Goal: Check status

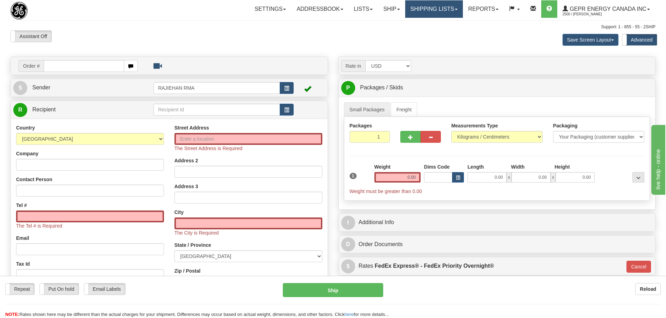
click at [414, 12] on link "Shipping lists" at bounding box center [434, 8] width 58 height 17
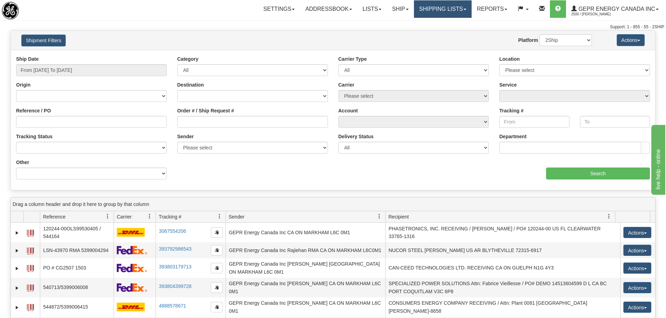
click at [438, 8] on link "Shipping lists" at bounding box center [443, 8] width 58 height 17
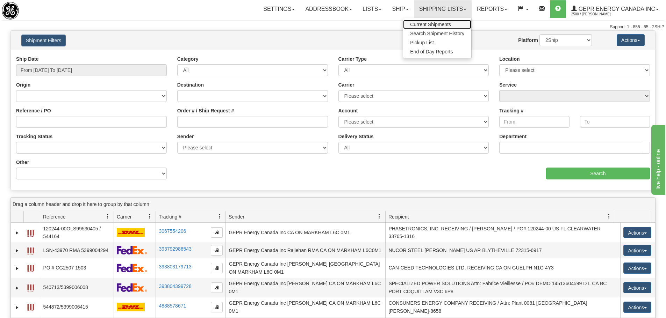
drag, startPoint x: 429, startPoint y: 20, endPoint x: 432, endPoint y: 30, distance: 10.9
click at [429, 20] on link "Current Shipments" at bounding box center [437, 24] width 68 height 9
